Goal: Complete application form

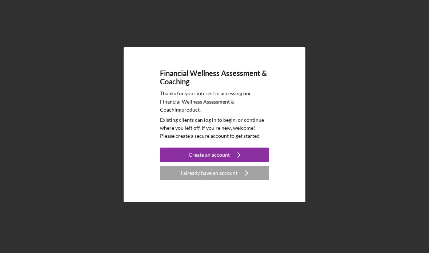
click at [264, 174] on button "I already have an account Icon/Navigate" at bounding box center [214, 173] width 109 height 15
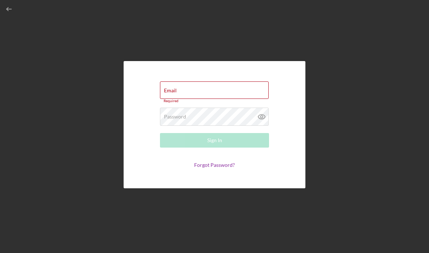
type input "[EMAIL_ADDRESS][DOMAIN_NAME]"
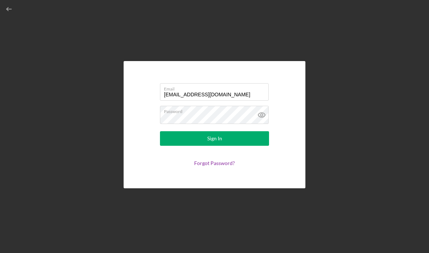
click at [248, 145] on button "Sign In" at bounding box center [214, 138] width 109 height 15
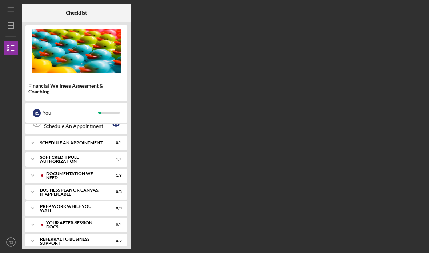
scroll to position [111, 0]
click at [107, 177] on div "Documentation We Need" at bounding box center [73, 175] width 67 height 8
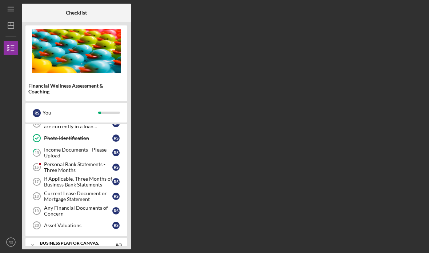
scroll to position [178, 0]
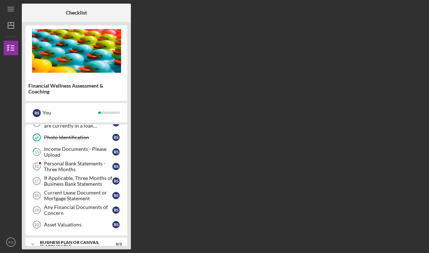
click at [111, 166] on div "Personal Bank Statements - Three Months" at bounding box center [78, 167] width 68 height 12
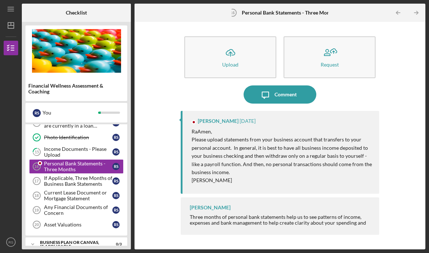
click at [229, 42] on button "Icon/Upload Upload" at bounding box center [230, 57] width 92 height 42
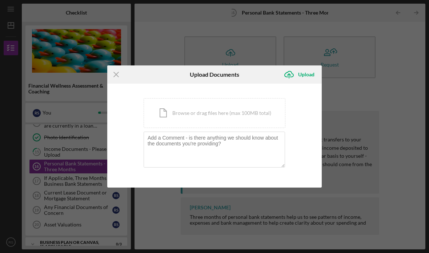
click at [221, 116] on div "Icon/Document Browse or drag files here (max 100MB total) Tap to choose files o…" at bounding box center [215, 113] width 142 height 30
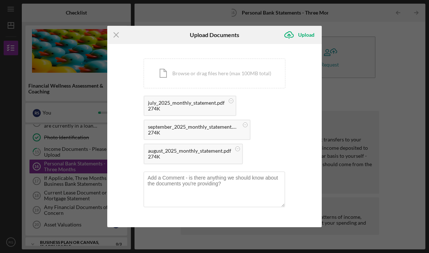
click at [310, 40] on div "Upload" at bounding box center [306, 35] width 16 height 15
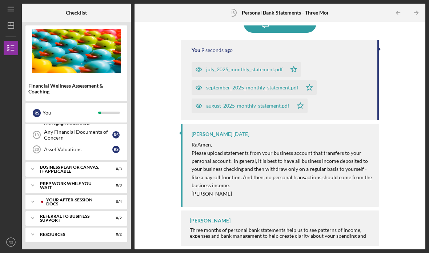
scroll to position [254, 0]
click at [43, 172] on div "Business Plan or Canvas, if applicable" at bounding box center [72, 169] width 64 height 8
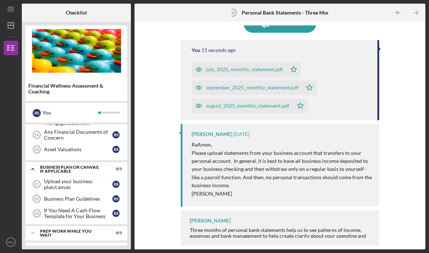
click at [52, 191] on link "Upload your business plan/canvas 21 Upload your business plan/canvas R S" at bounding box center [76, 184] width 95 height 15
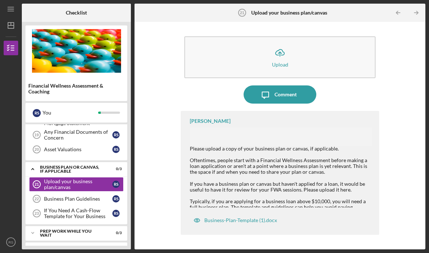
click at [268, 216] on div "Business-Plan-Template (1).docx" at bounding box center [235, 220] width 91 height 15
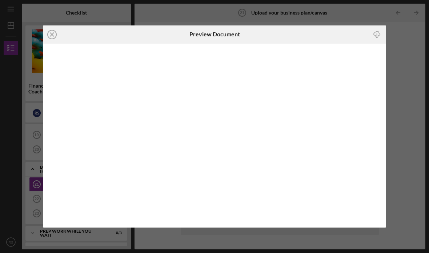
click at [328, 130] on div at bounding box center [214, 136] width 343 height 184
click at [411, 45] on div "Icon/Close Preview Document Icon/Download" at bounding box center [214, 126] width 429 height 253
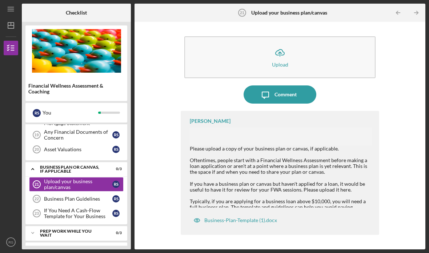
click at [390, 69] on div "Icon/Upload Upload Icon/Message Comment [PERSON_NAME] Please upload a copy of y…" at bounding box center [280, 135] width 284 height 220
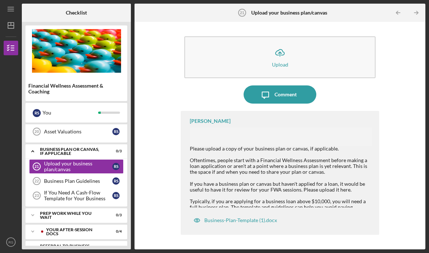
scroll to position [274, 0]
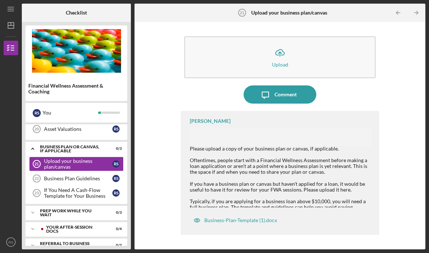
click at [43, 194] on icon "If You Need A Cash-Flow Template for Your Business 23" at bounding box center [37, 193] width 18 height 18
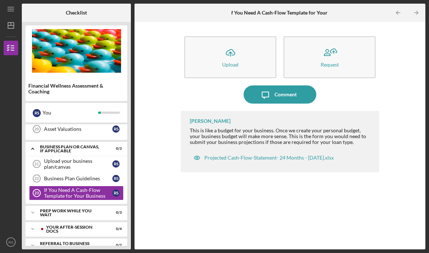
click at [300, 158] on div "Projected Cash-Flow-Statement- 24 Months - [DATE].xlsx" at bounding box center [268, 158] width 129 height 6
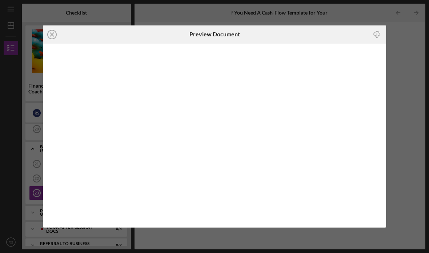
click at [385, 33] on icon "Icon/Download" at bounding box center [377, 34] width 16 height 16
click at [410, 144] on div "Icon/Close Preview Document Icon/Download" at bounding box center [214, 126] width 429 height 253
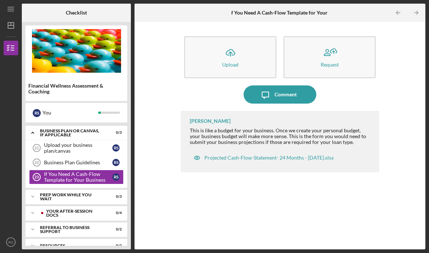
scroll to position [296, 0]
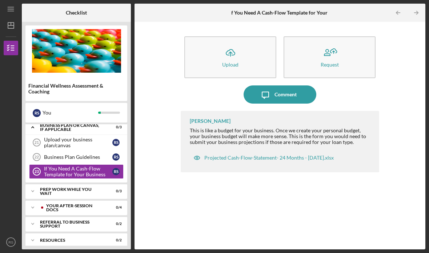
click at [50, 206] on div "Your After-Session Docs" at bounding box center [74, 208] width 57 height 8
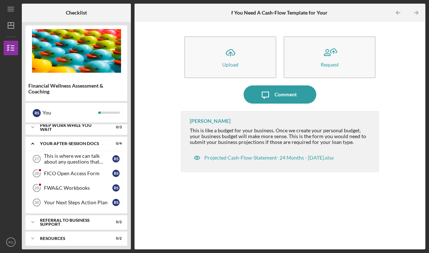
scroll to position [358, 0]
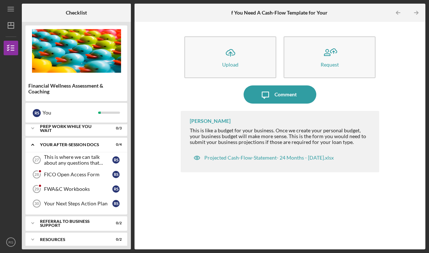
click at [13, 19] on icon "Icon/Dashboard" at bounding box center [11, 25] width 18 height 18
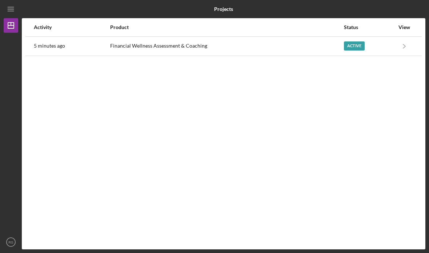
click at [11, 58] on div at bounding box center [11, 134] width 15 height 202
click at [7, 28] on icon "Icon/Dashboard" at bounding box center [11, 25] width 18 height 18
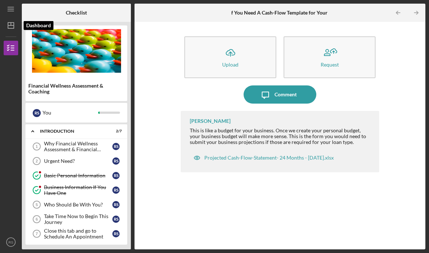
scroll to position [162, 0]
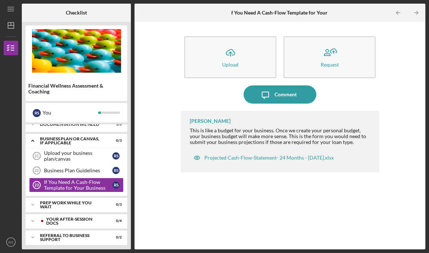
click at [10, 9] on line "button" at bounding box center [11, 9] width 6 height 0
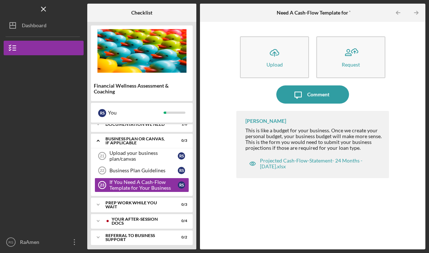
click at [22, 25] on div "Dashboard" at bounding box center [34, 26] width 25 height 16
